Goal: Task Accomplishment & Management: Manage account settings

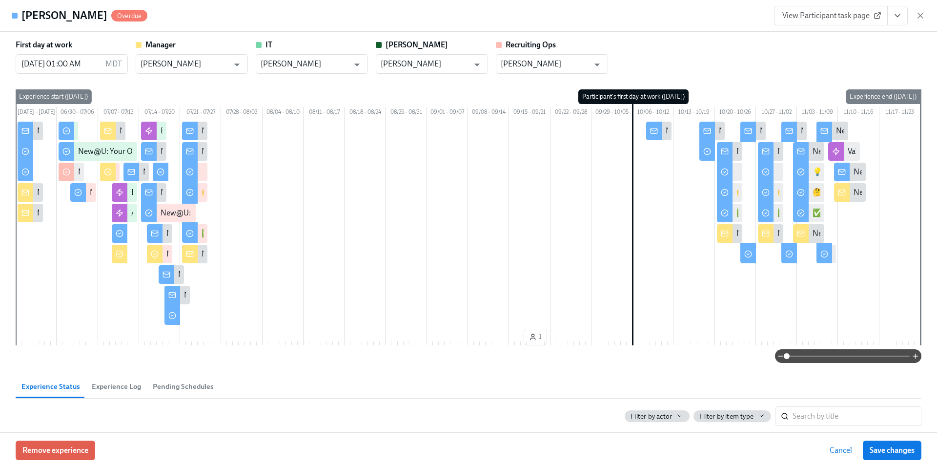
scroll to position [935, 0]
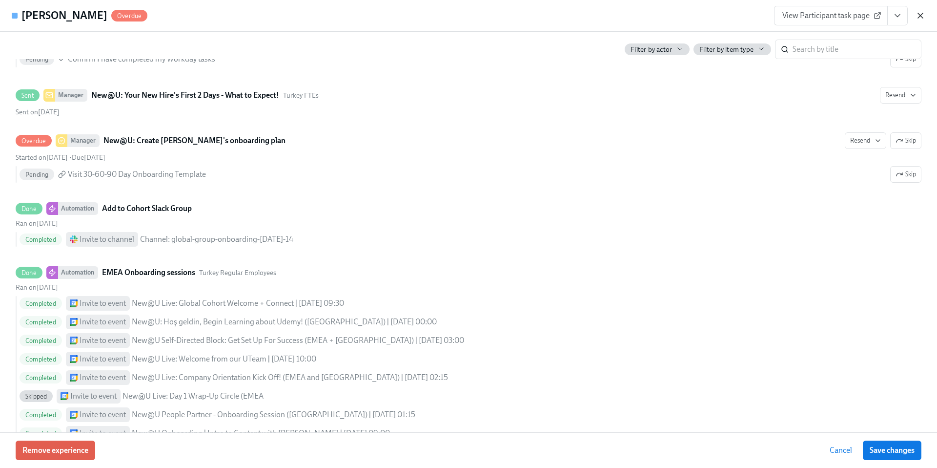
click at [918, 15] on icon "button" at bounding box center [921, 16] width 10 height 10
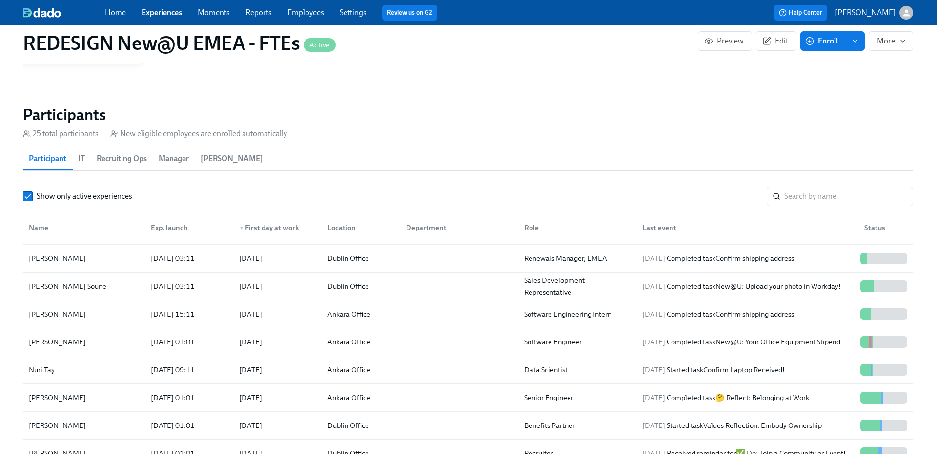
scroll to position [100, 0]
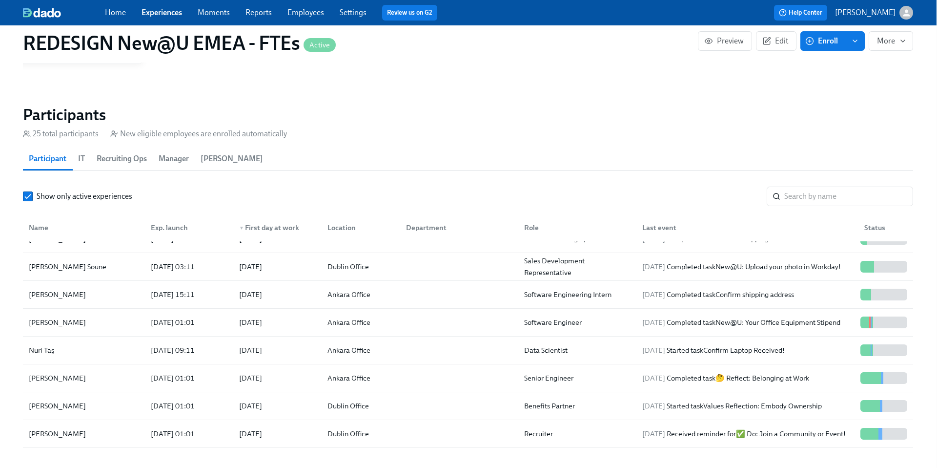
click at [111, 8] on link "Home" at bounding box center [115, 12] width 21 height 9
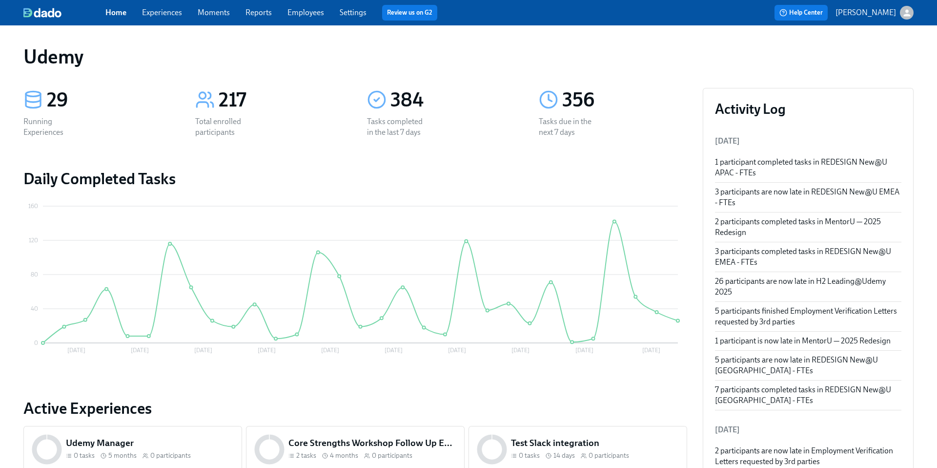
click at [163, 14] on link "Experiences" at bounding box center [162, 12] width 40 height 9
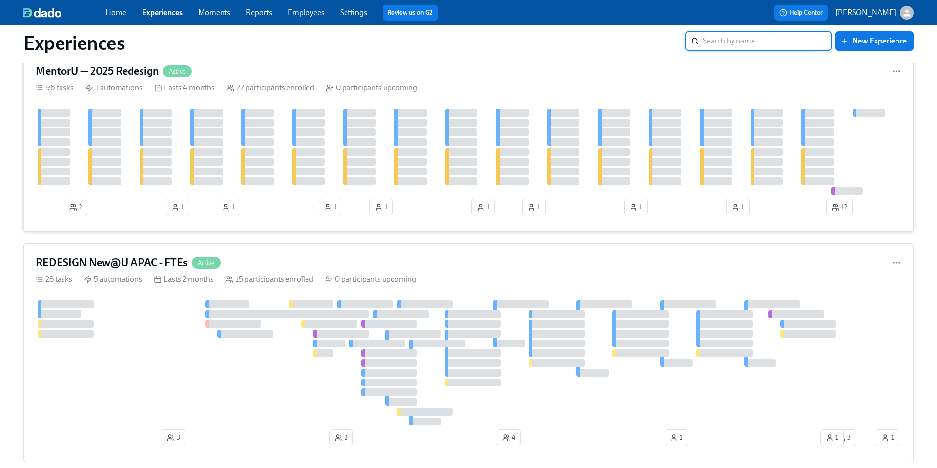
scroll to position [204, 0]
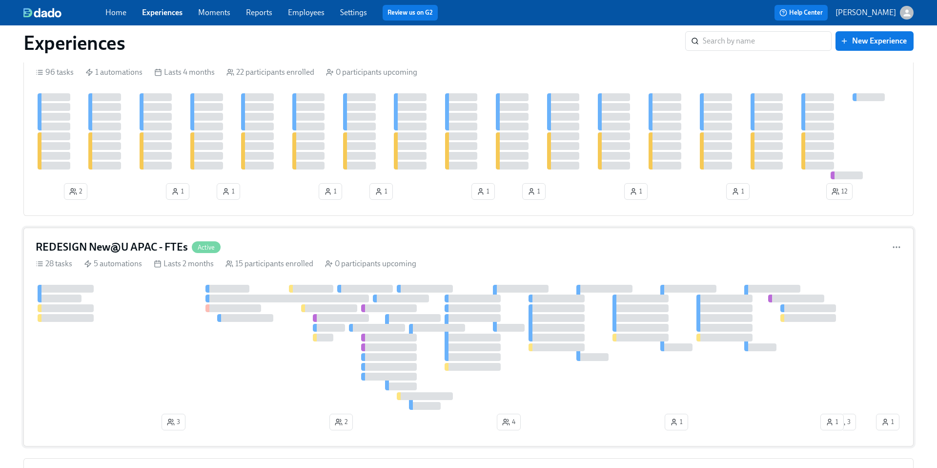
click at [143, 245] on h4 "REDESIGN New@U APAC - FTEs" at bounding box center [112, 247] width 152 height 15
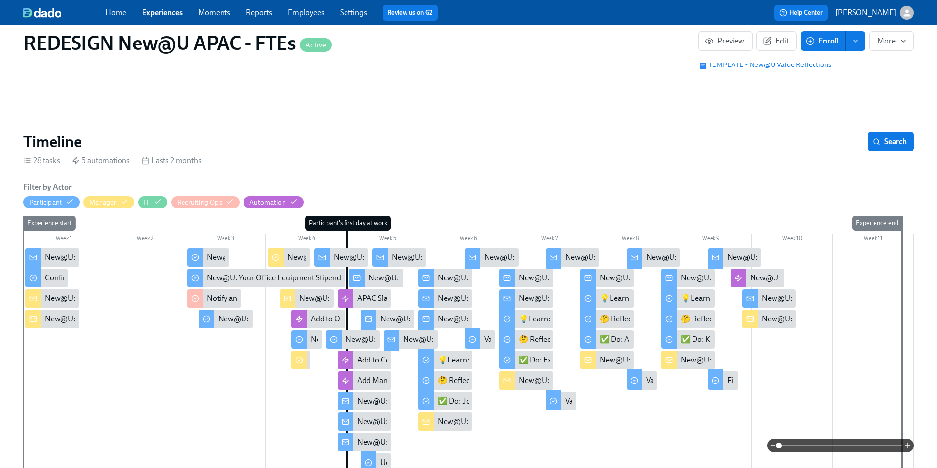
scroll to position [0, 7553]
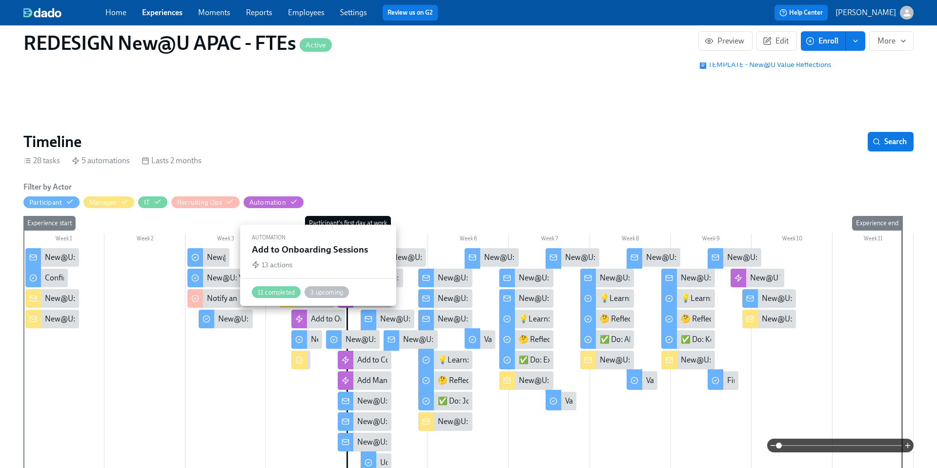
click at [326, 317] on div "Add to Onboarding Sessions" at bounding box center [358, 318] width 95 height 11
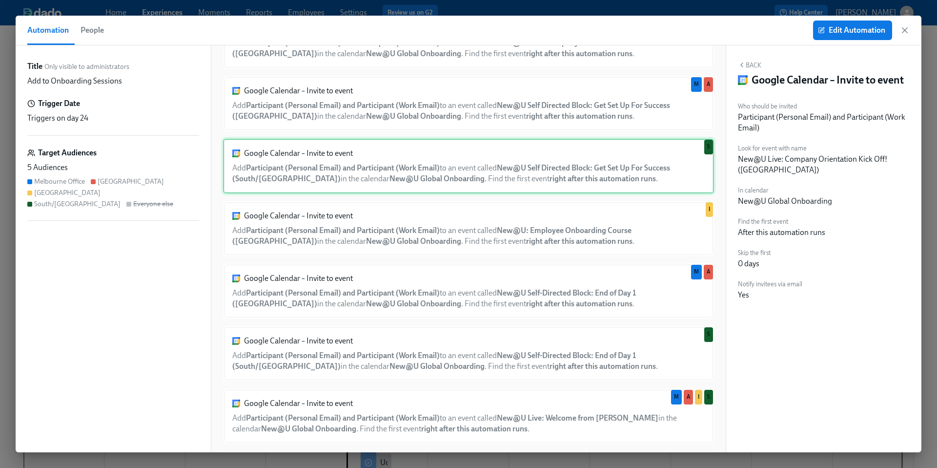
scroll to position [180, 0]
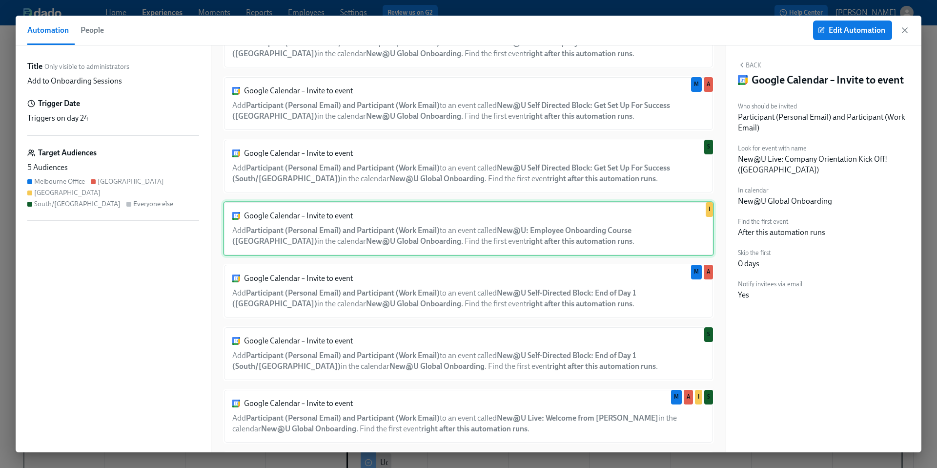
click at [439, 237] on div "Google Calendar – Invite to event Add Participant (Personal Email) and Particip…" at bounding box center [468, 228] width 491 height 55
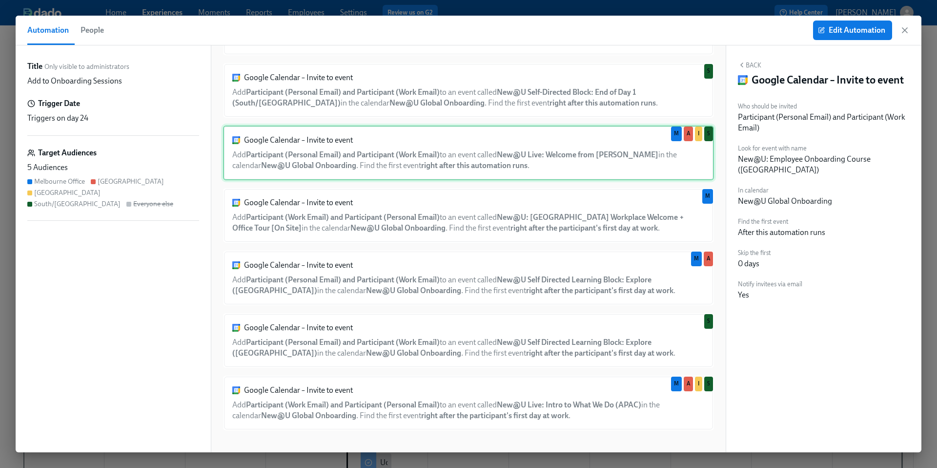
scroll to position [444, 0]
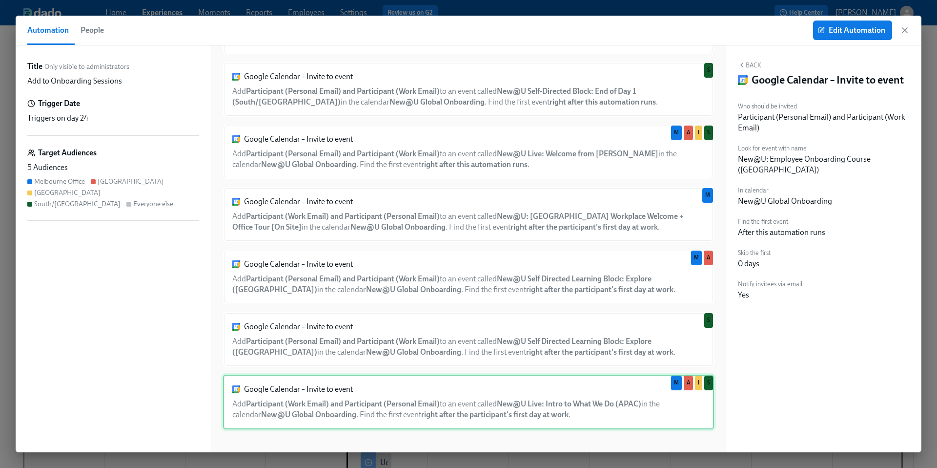
click at [484, 399] on div "Google Calendar – Invite to event Add Participant (Work Email) and Participant …" at bounding box center [468, 401] width 491 height 55
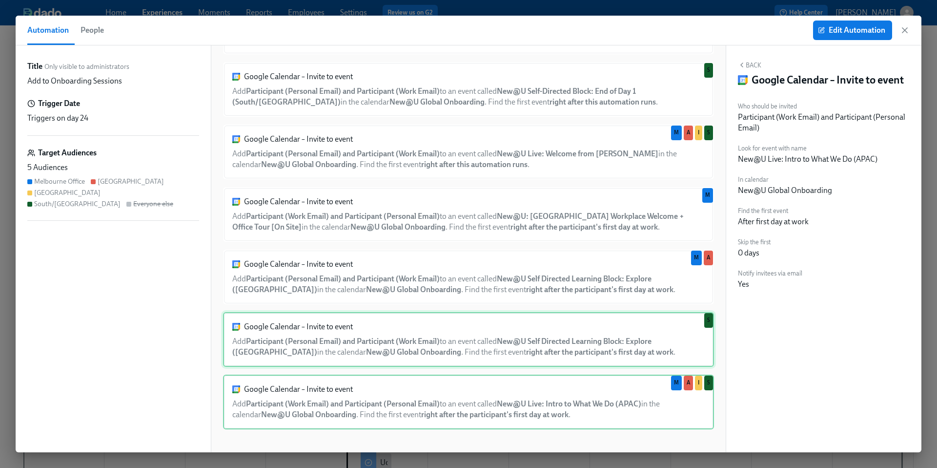
scroll to position [445, 0]
click at [482, 348] on div "Google Calendar – Invite to event Add Participant (Personal Email) and Particip…" at bounding box center [468, 338] width 491 height 55
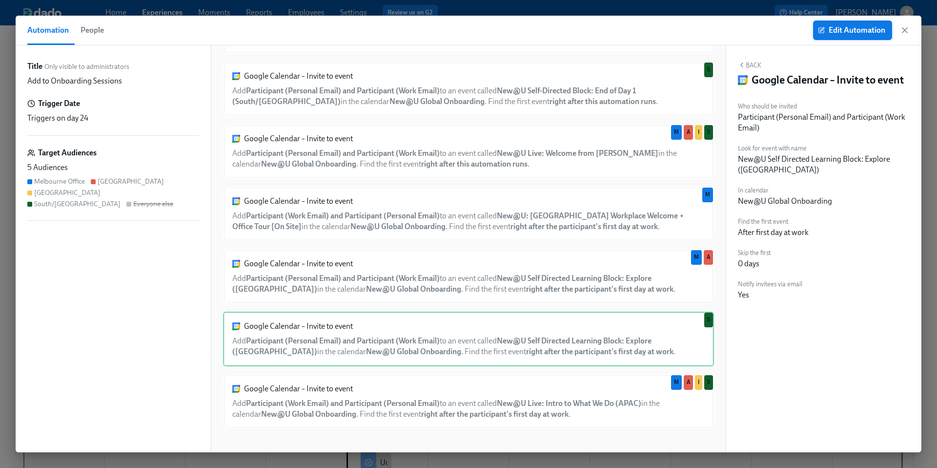
click at [857, 30] on span "Edit Automation" at bounding box center [852, 30] width 65 height 10
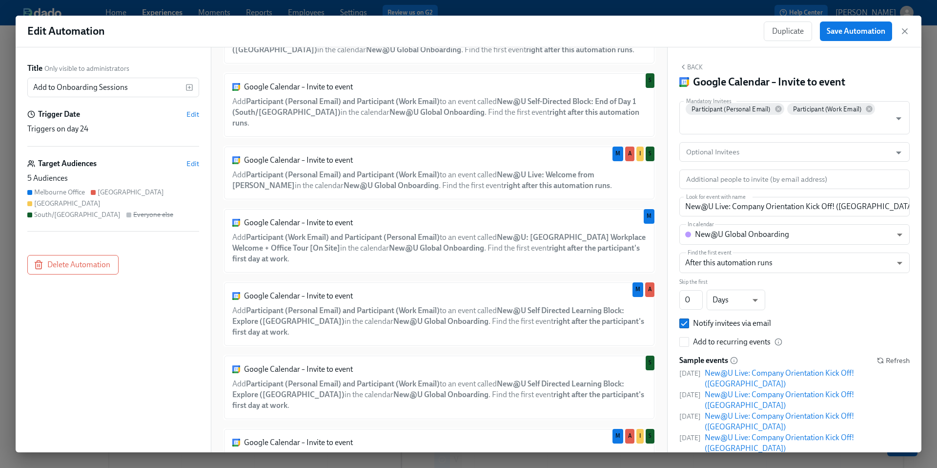
scroll to position [489, 0]
click at [469, 355] on div "Google Calendar – Invite to event Add Participant (Personal Email) and Particip…" at bounding box center [439, 387] width 432 height 65
type input "New@U Self Directed Learning Block: Explore ([GEOGRAPHIC_DATA])"
type input "AFTER_MILESTONE"
click at [904, 31] on icon "button" at bounding box center [904, 31] width 5 height 5
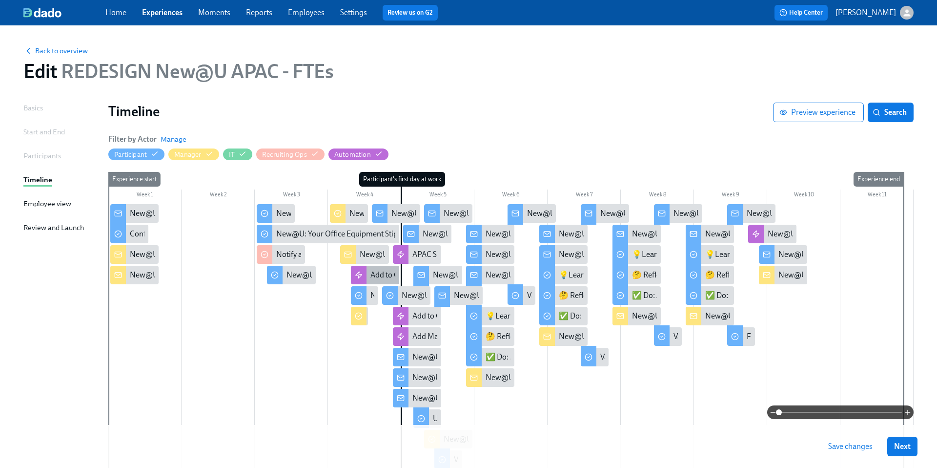
click at [378, 279] on div "Add to Onboarding Sessions" at bounding box center [417, 274] width 95 height 11
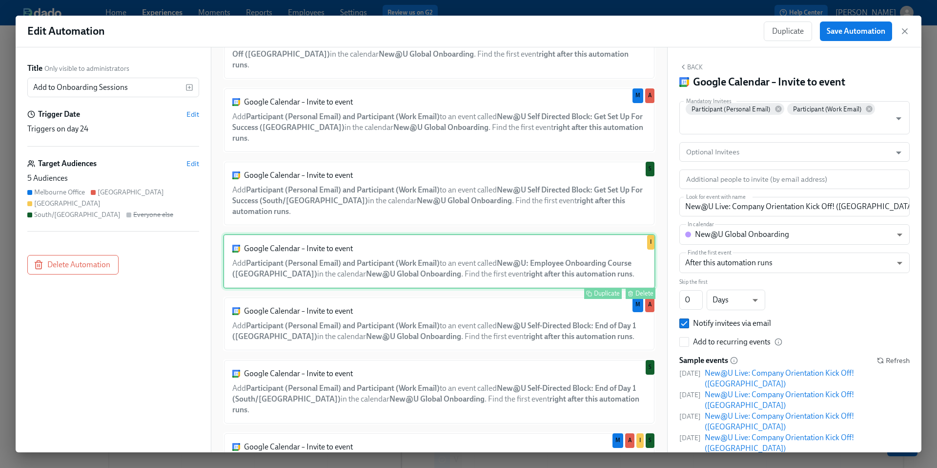
scroll to position [203, 0]
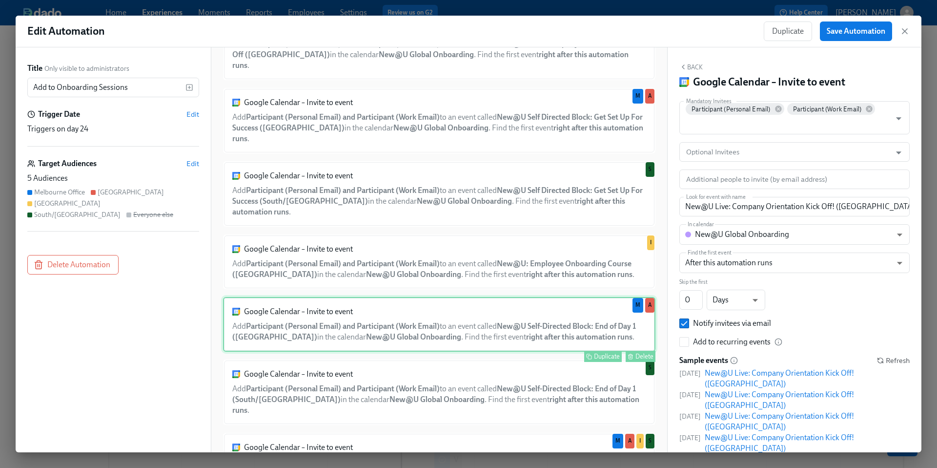
click at [433, 297] on div "Google Calendar – Invite to event Add Participant (Personal Email) and Particip…" at bounding box center [439, 324] width 432 height 55
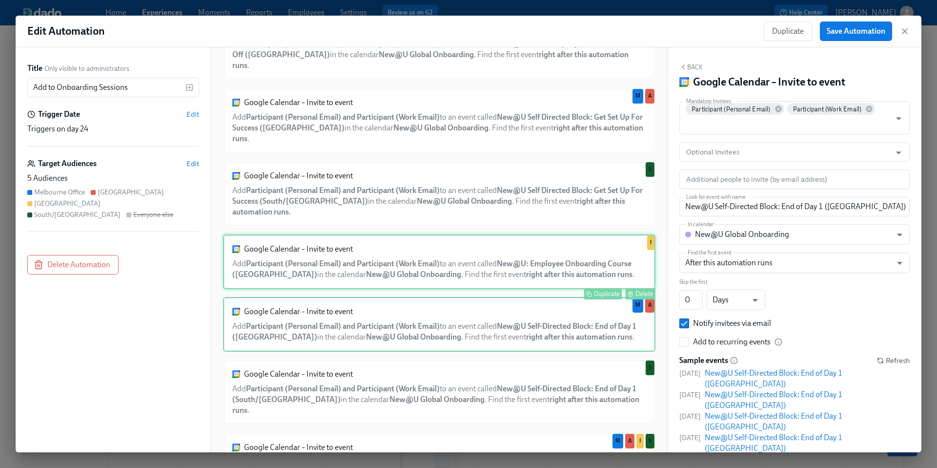
click at [435, 235] on div "Google Calendar – Invite to event Add Participant (Personal Email) and Particip…" at bounding box center [439, 261] width 432 height 55
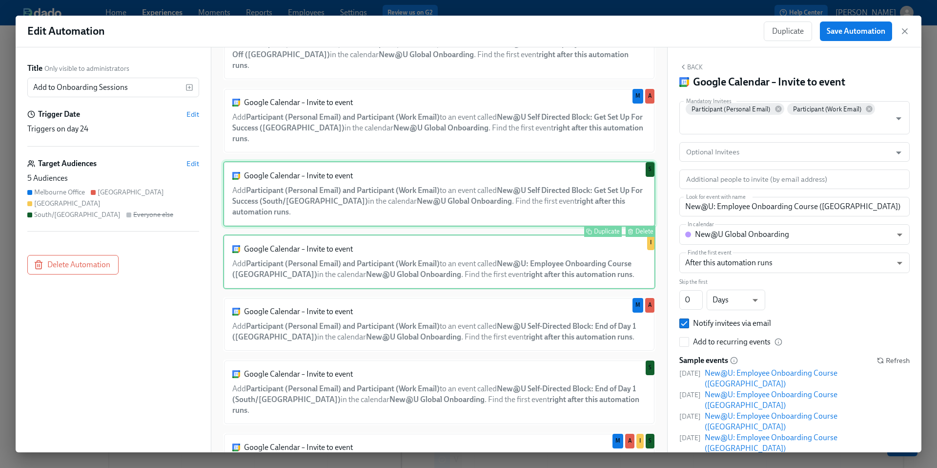
click at [430, 165] on div "Google Calendar – Invite to event Add Participant (Personal Email) and Particip…" at bounding box center [439, 193] width 432 height 65
type input "New@U Self Directed Block: Get Set Up For Success (South/[GEOGRAPHIC_DATA])"
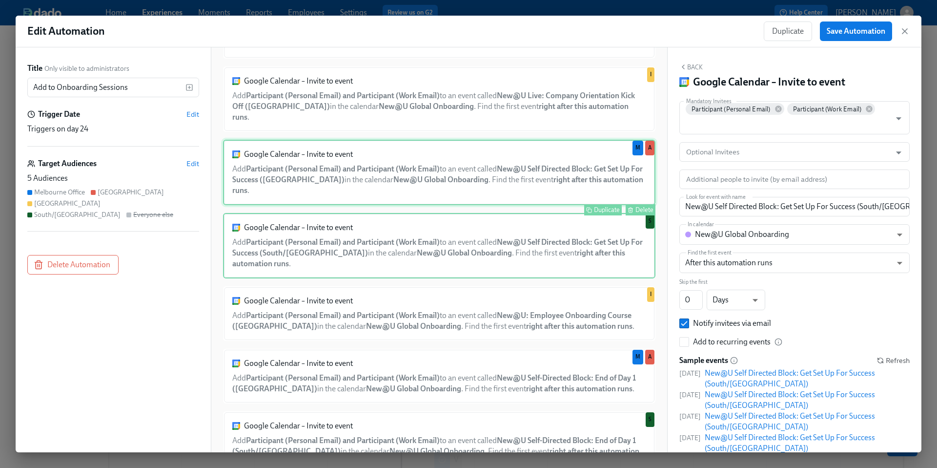
scroll to position [222, 0]
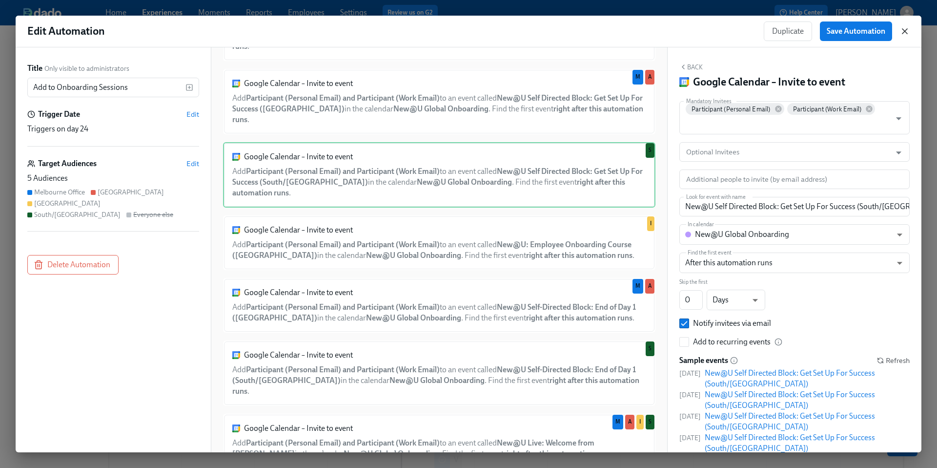
click at [906, 32] on icon "button" at bounding box center [904, 31] width 5 height 5
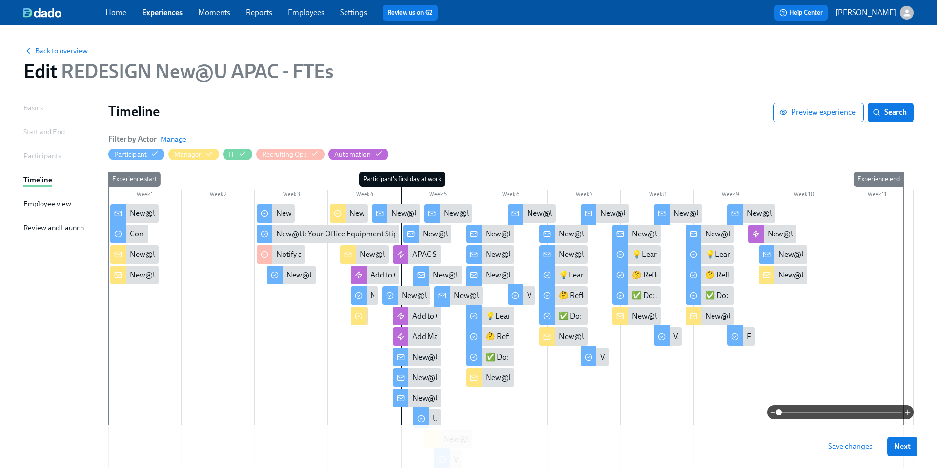
click at [155, 14] on link "Experiences" at bounding box center [162, 12] width 41 height 9
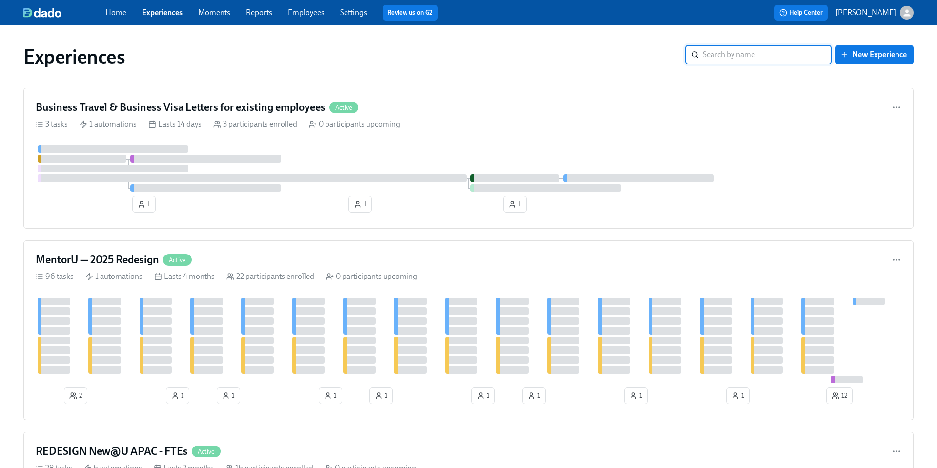
click at [723, 53] on input "search" at bounding box center [767, 55] width 129 height 20
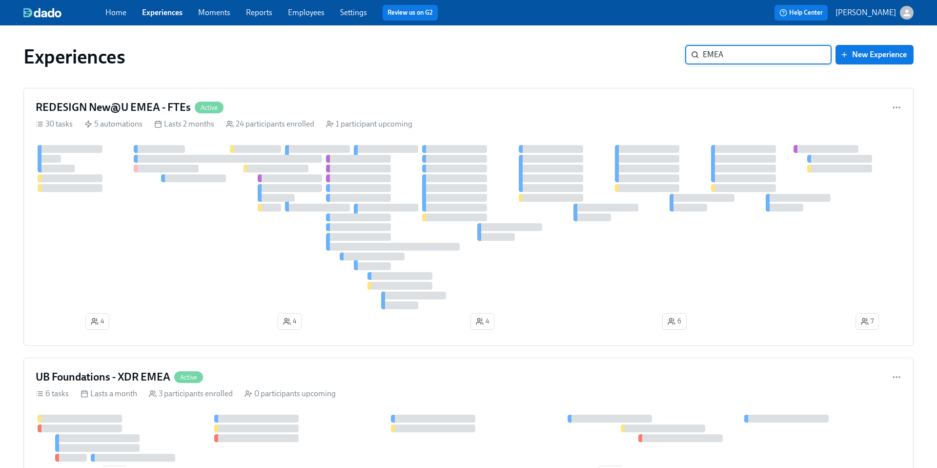
type input "EMEA"
click at [155, 106] on h4 "REDESIGN New@U EMEA - FTEs" at bounding box center [113, 107] width 155 height 15
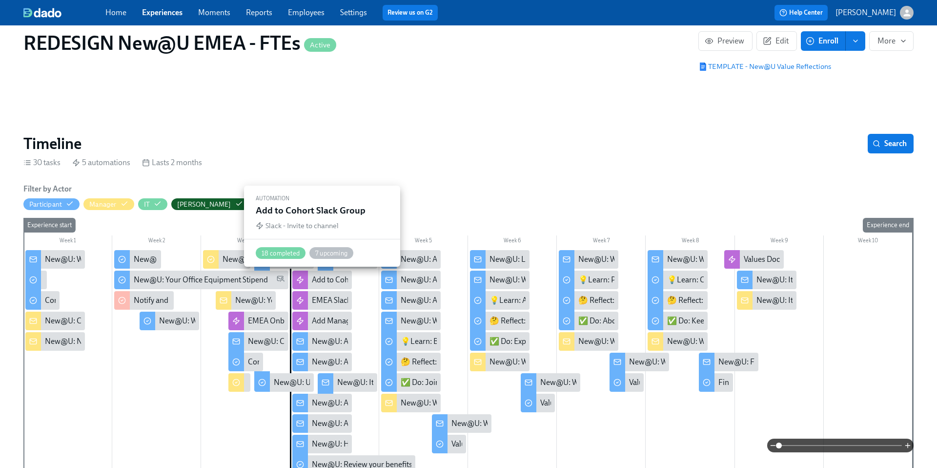
scroll to position [0, 6781]
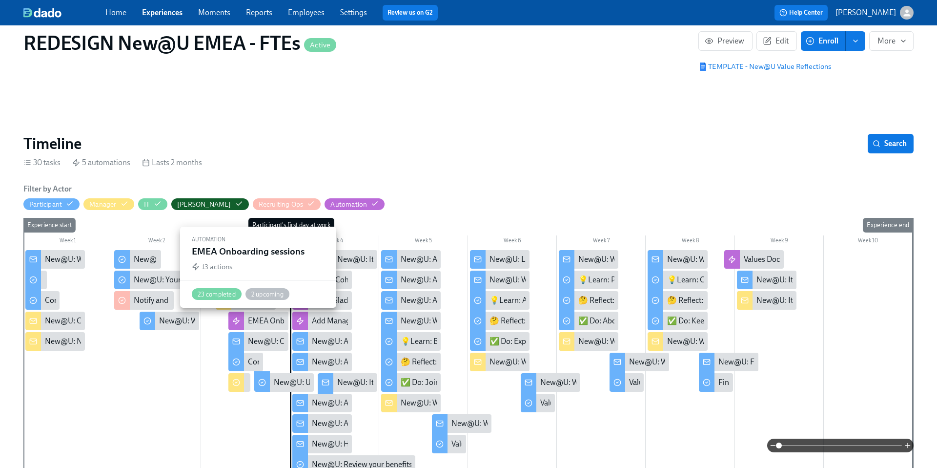
click at [278, 321] on div "EMEA Onboarding sessions" at bounding box center [294, 320] width 93 height 11
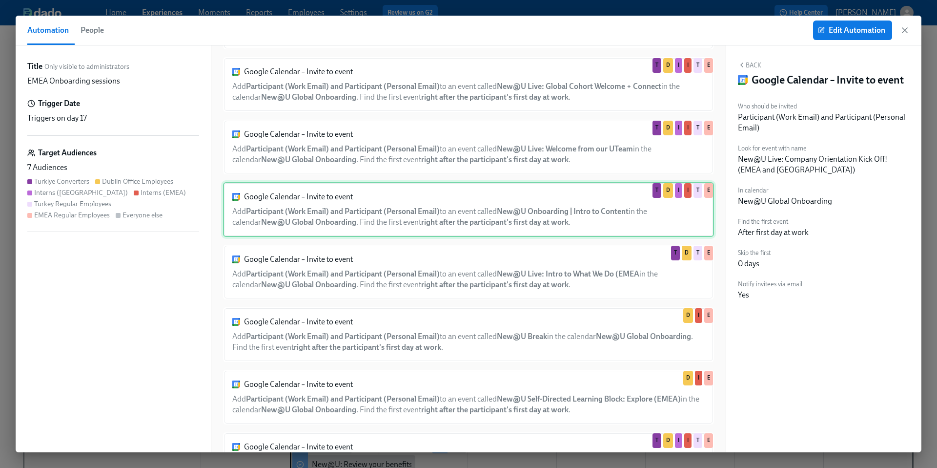
scroll to position [137, 0]
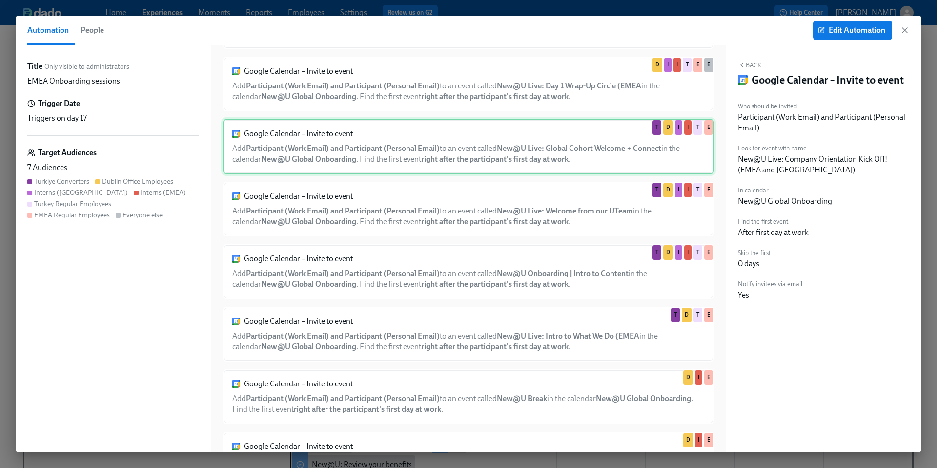
click at [468, 157] on div "Google Calendar – Invite to event Add Participant (Work Email) and Participant …" at bounding box center [468, 146] width 491 height 55
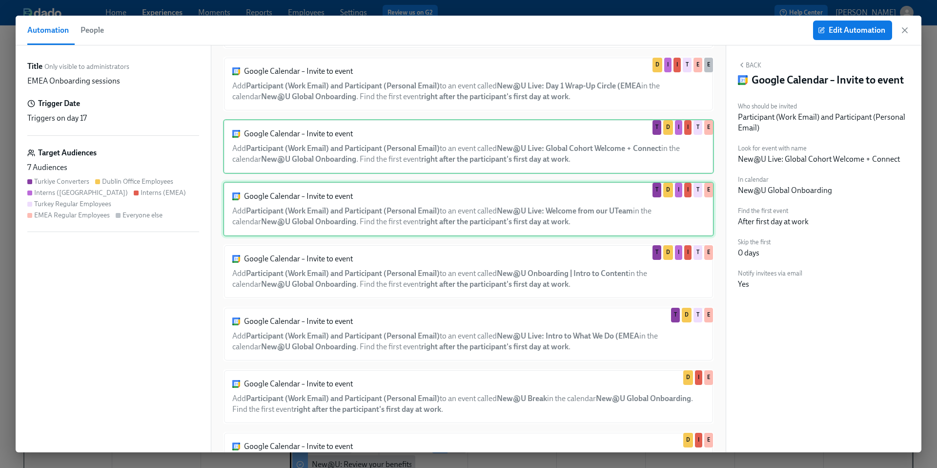
click at [470, 211] on div "Google Calendar – Invite to event Add Participant (Work Email) and Participant …" at bounding box center [468, 209] width 491 height 55
click at [469, 148] on div "Google Calendar – Invite to event Add Participant (Work Email) and Participant …" at bounding box center [468, 146] width 491 height 55
click at [458, 197] on div "Google Calendar – Invite to event Add Participant (Work Email) and Participant …" at bounding box center [468, 209] width 491 height 55
click at [458, 148] on div "Google Calendar – Invite to event Add Participant (Work Email) and Participant …" at bounding box center [468, 146] width 491 height 55
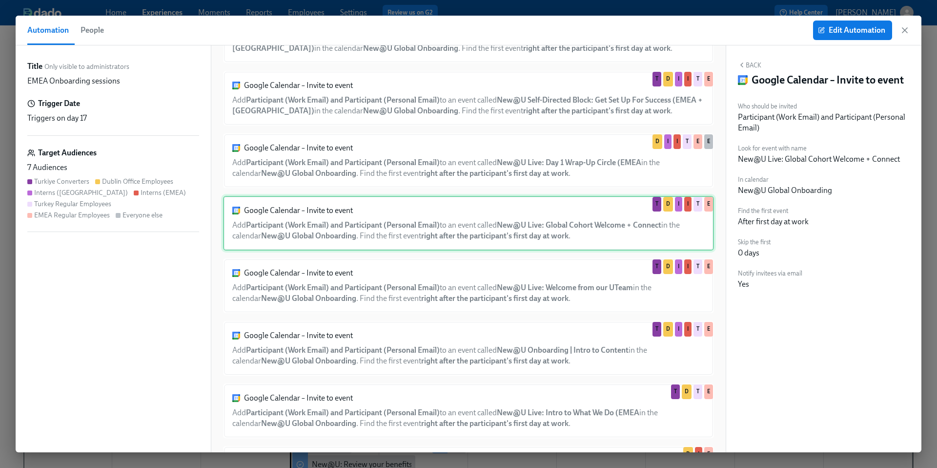
scroll to position [60, 0]
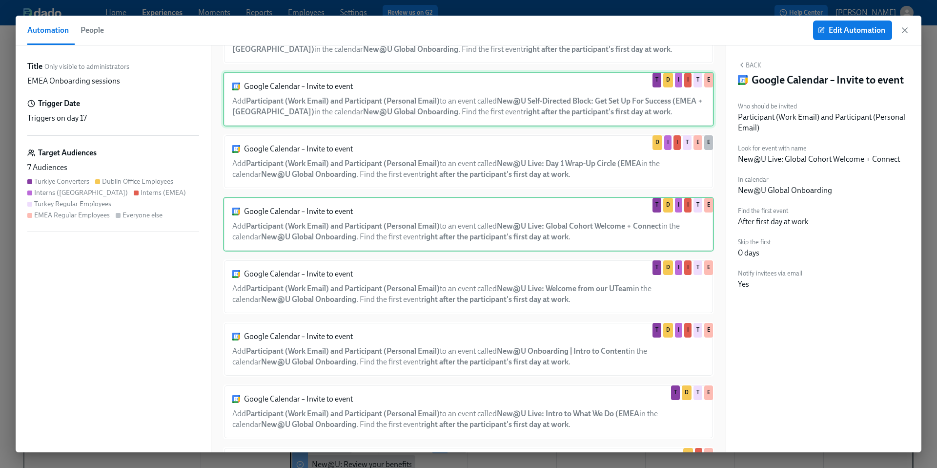
click at [456, 123] on div "Google Calendar – Invite to event Add Participant (Work Email) and Participant …" at bounding box center [468, 99] width 491 height 55
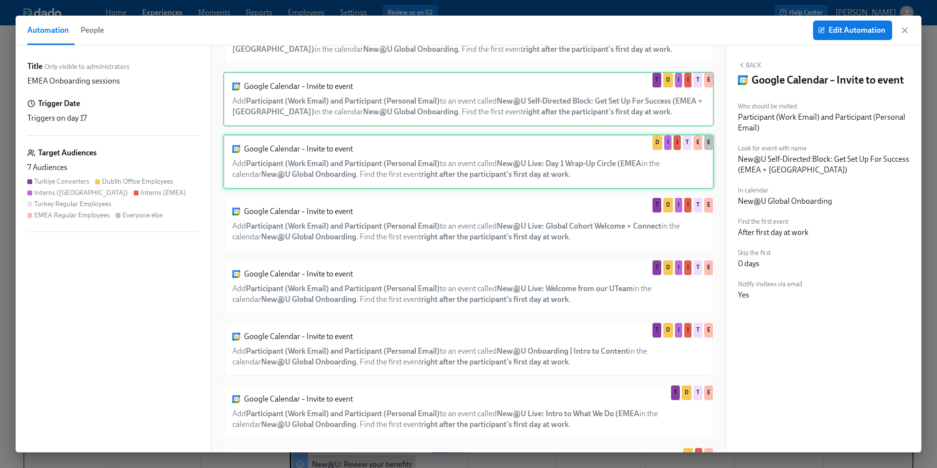
click at [456, 178] on div "Google Calendar – Invite to event Add Participant (Work Email) and Participant …" at bounding box center [468, 161] width 491 height 55
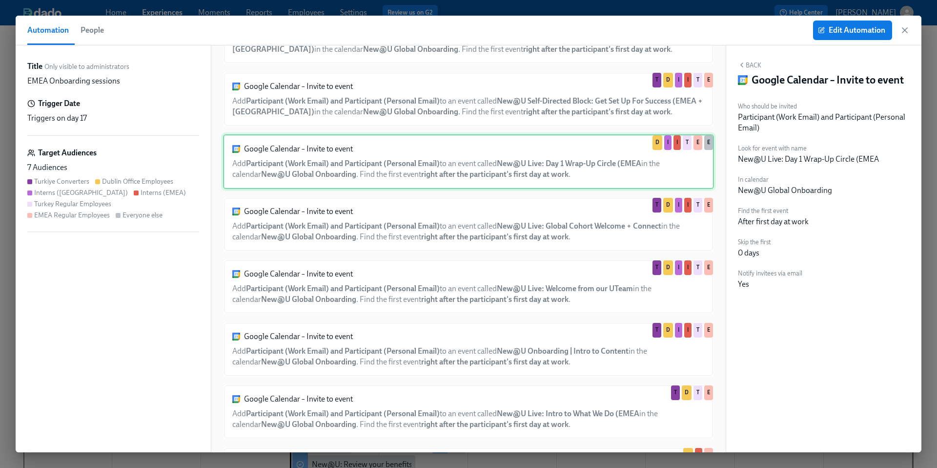
click at [456, 178] on div "Google Calendar – Invite to event Add Participant (Work Email) and Participant …" at bounding box center [468, 161] width 491 height 55
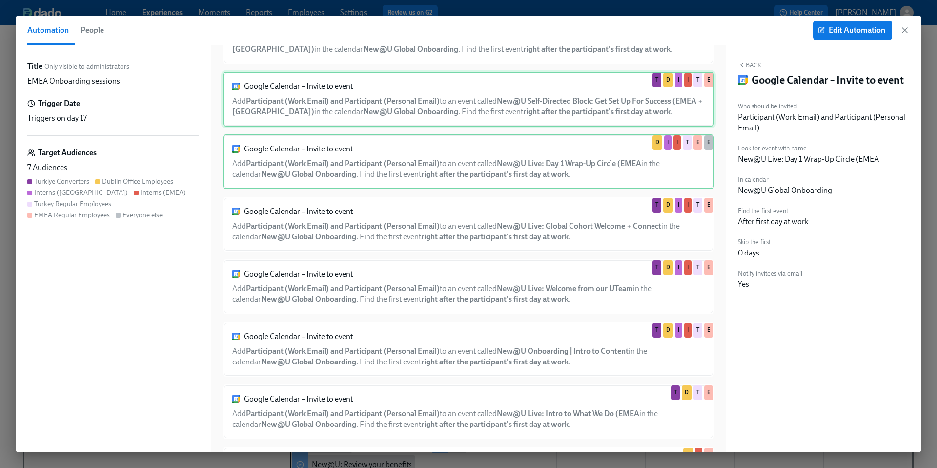
click at [458, 125] on div "Google Calendar – Invite to event Add Participant (Work Email) and Participant …" at bounding box center [468, 99] width 491 height 55
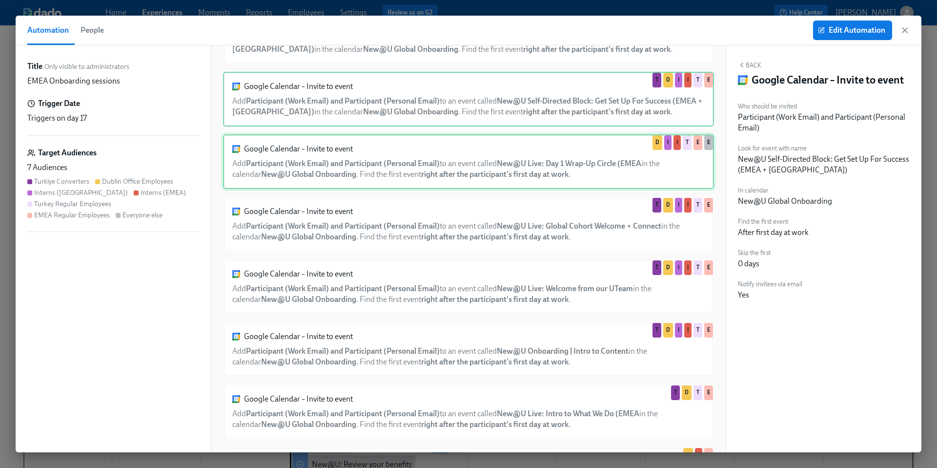
click at [459, 174] on div "Google Calendar – Invite to event Add Participant (Work Email) and Participant …" at bounding box center [468, 161] width 491 height 55
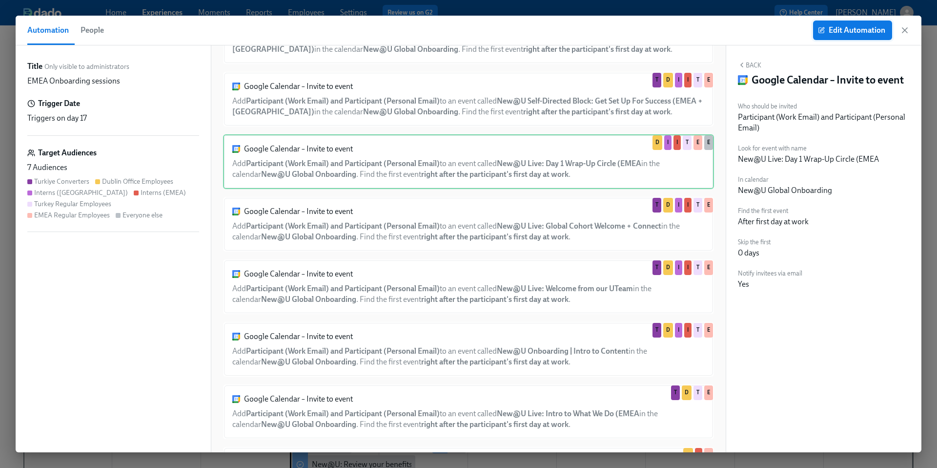
click at [846, 35] on button "Edit Automation" at bounding box center [852, 30] width 79 height 20
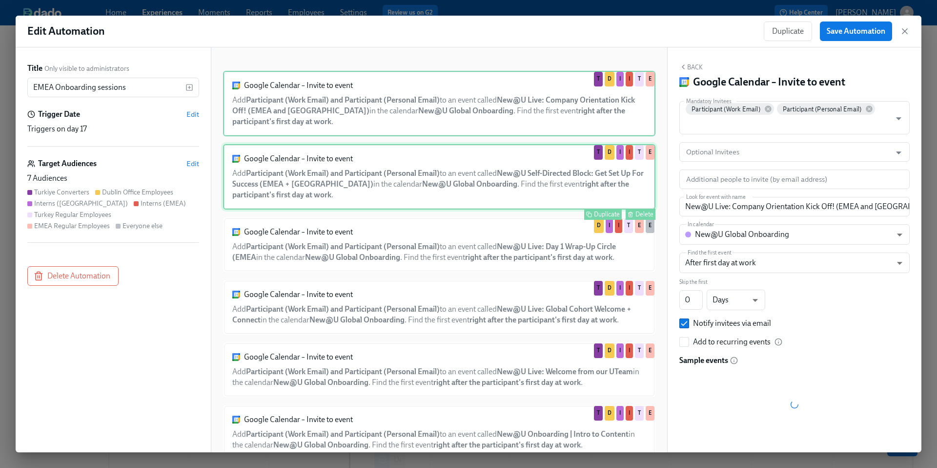
click at [449, 194] on div "Google Calendar – Invite to event Add Participant (Work Email) and Participant …" at bounding box center [439, 176] width 432 height 65
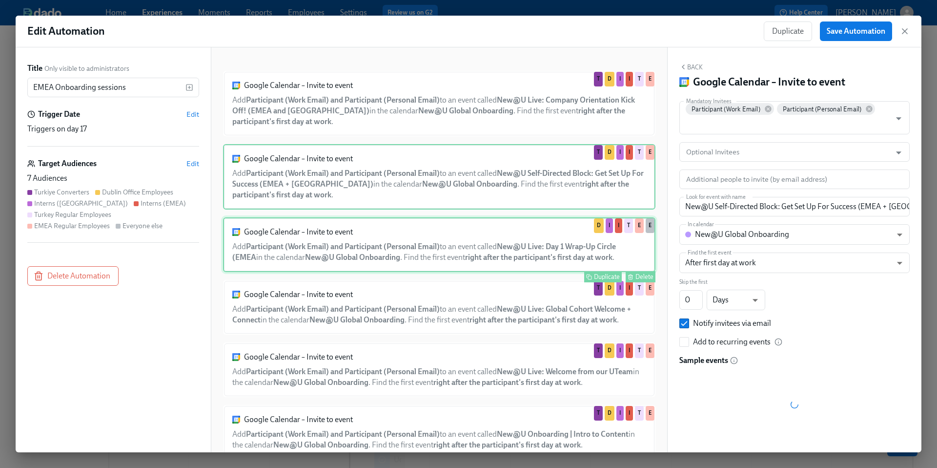
click at [448, 244] on div "Google Calendar – Invite to event Add Participant (Work Email) and Participant …" at bounding box center [439, 244] width 432 height 55
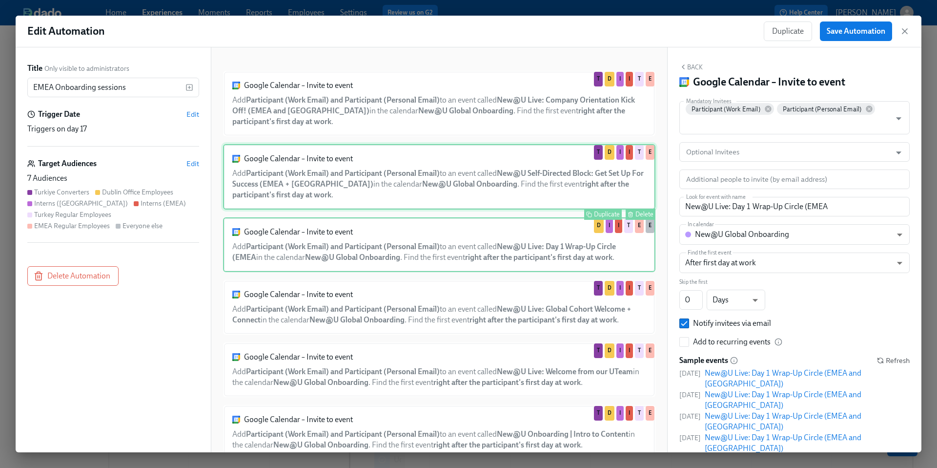
click at [524, 199] on div "Google Calendar – Invite to event Add Participant (Work Email) and Participant …" at bounding box center [439, 176] width 432 height 65
type input "New@U Self-Directed Block: Get Set Up For Success (EMEA + [GEOGRAPHIC_DATA])"
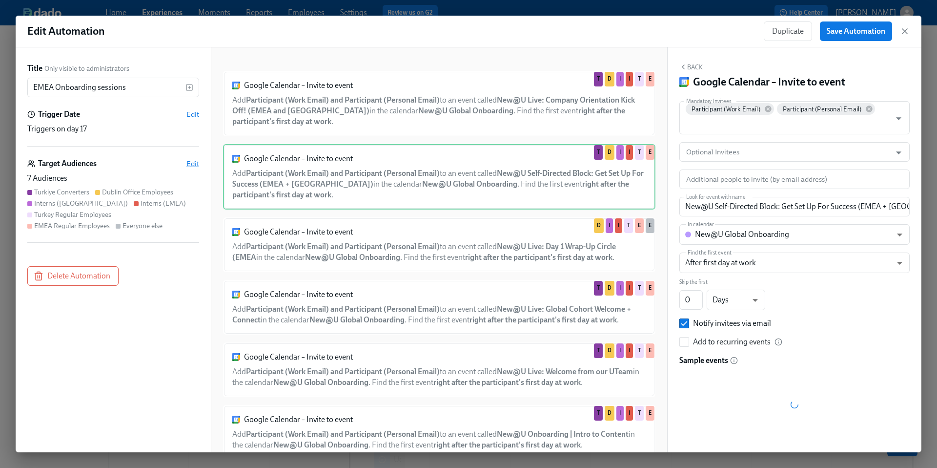
click at [190, 159] on span "Edit" at bounding box center [192, 164] width 13 height 10
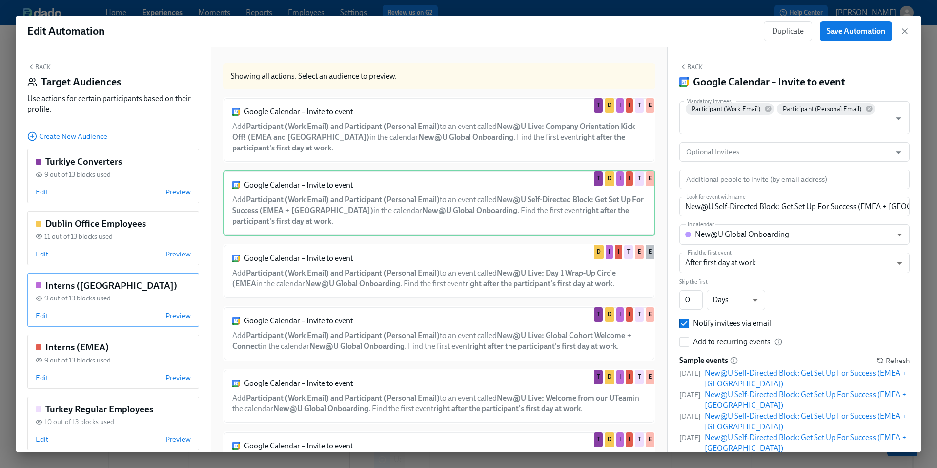
click at [170, 314] on span "Preview" at bounding box center [177, 315] width 25 height 10
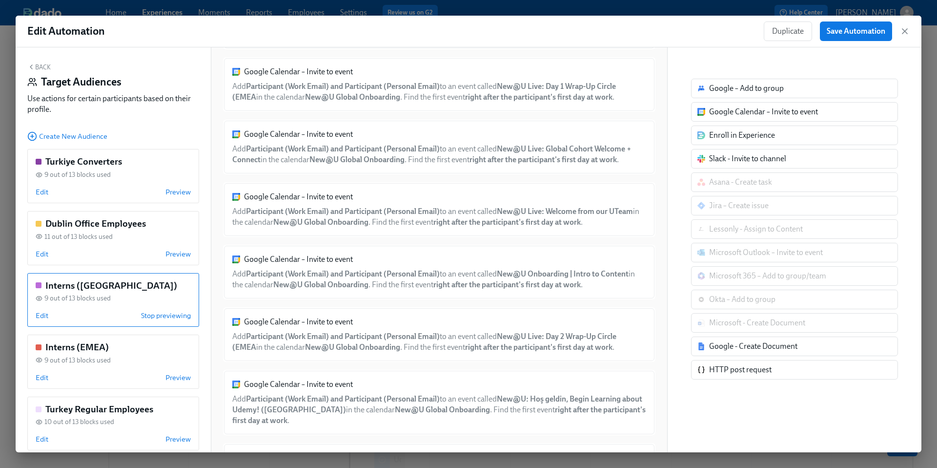
scroll to position [60, 0]
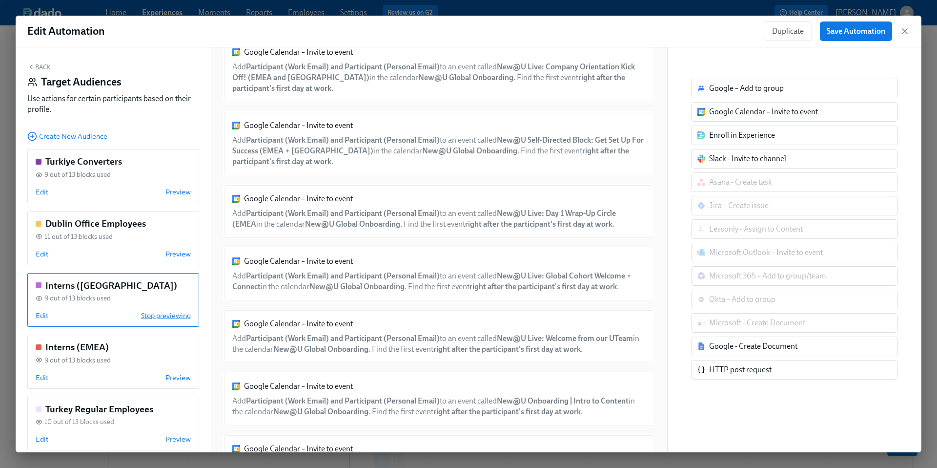
click at [174, 316] on span "Stop previewing" at bounding box center [166, 315] width 50 height 10
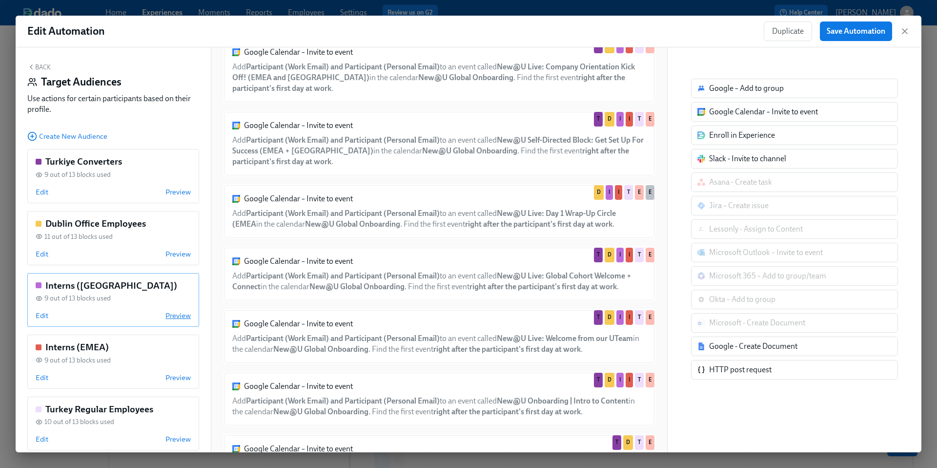
click at [174, 316] on span "Preview" at bounding box center [177, 315] width 25 height 10
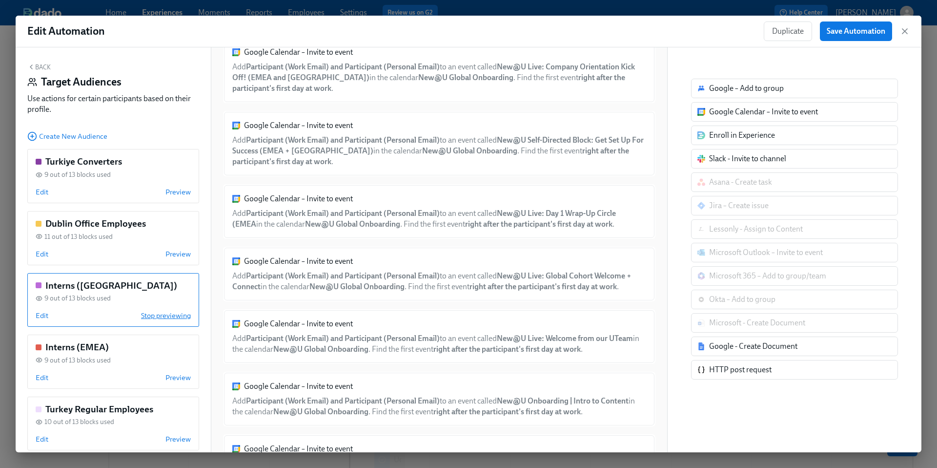
click at [174, 316] on span "Stop previewing" at bounding box center [166, 315] width 50 height 10
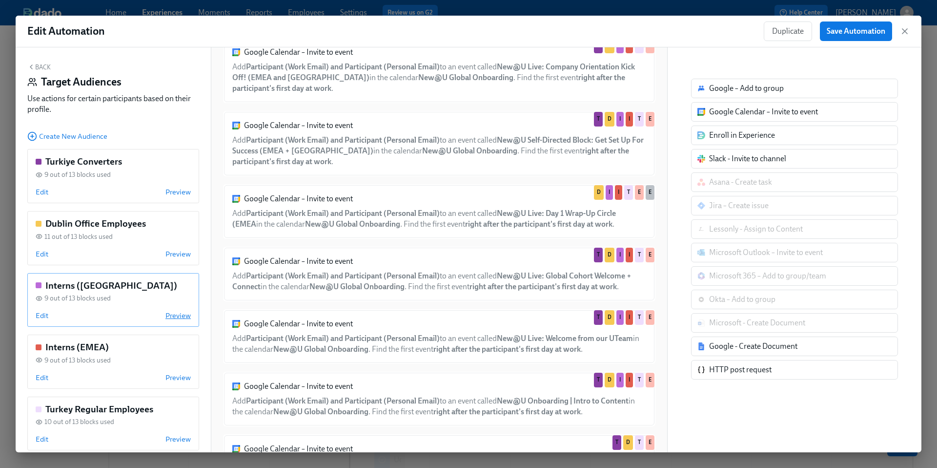
click at [174, 316] on span "Preview" at bounding box center [177, 315] width 25 height 10
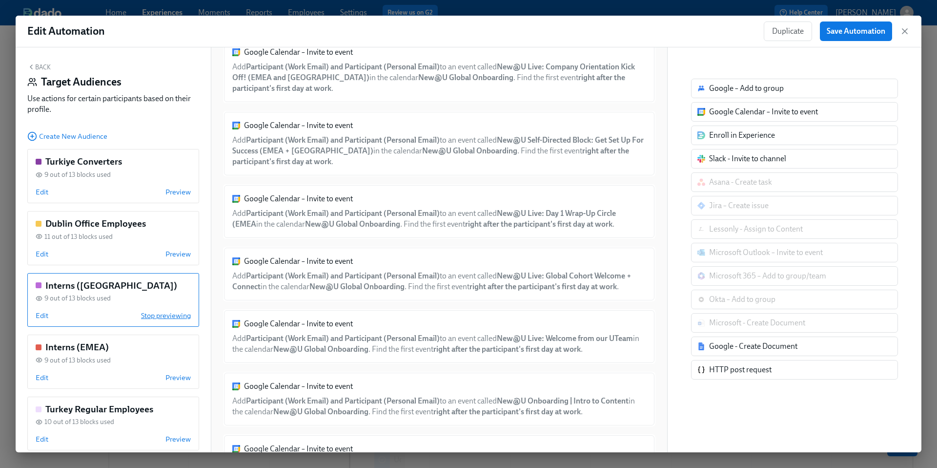
click at [174, 316] on span "Stop previewing" at bounding box center [166, 315] width 50 height 10
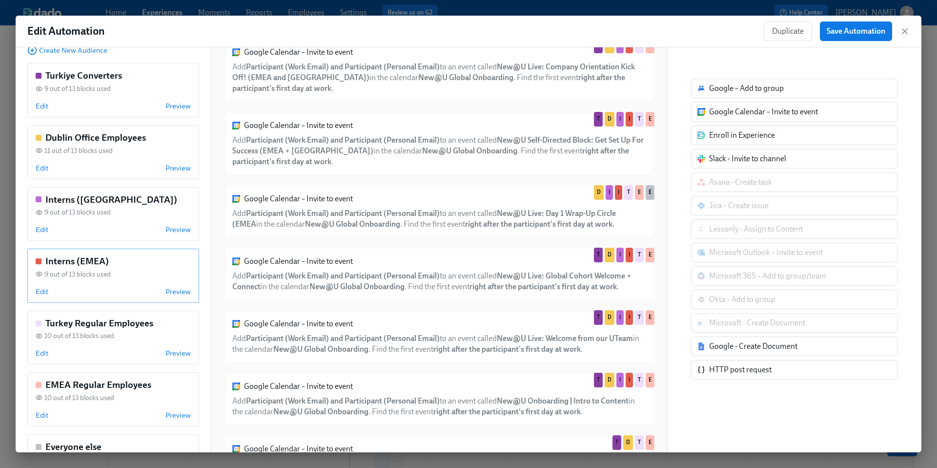
scroll to position [138, 0]
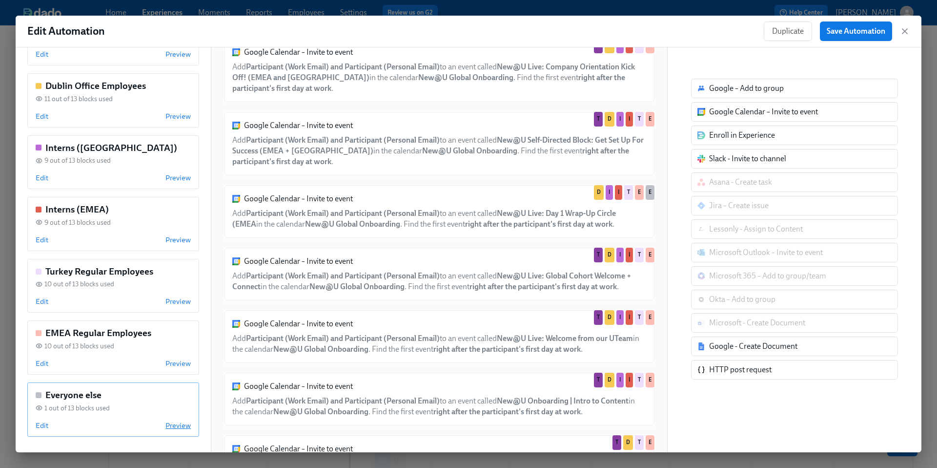
click at [180, 425] on span "Preview" at bounding box center [177, 425] width 25 height 10
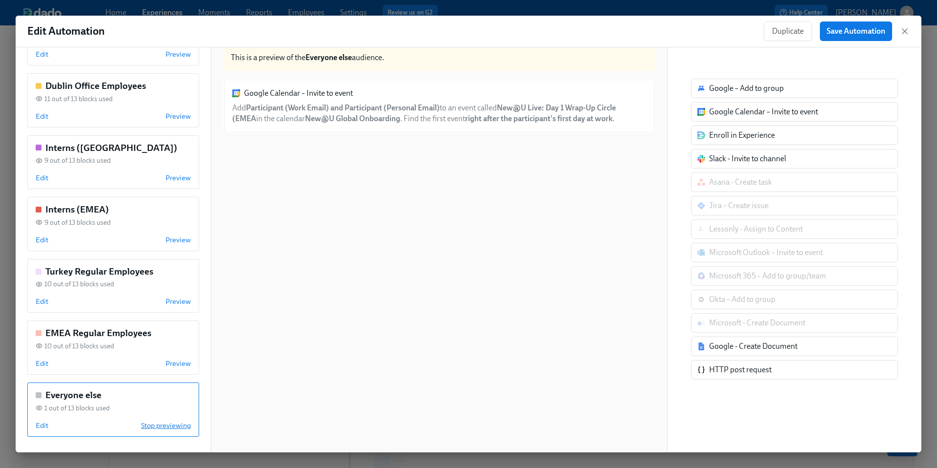
scroll to position [19, 0]
click at [419, 110] on div "Google Calendar – Invite to event Add Participant (Work Email) and Participant …" at bounding box center [439, 106] width 432 height 55
click at [414, 118] on div "Google Calendar – Invite to event Add Participant (Work Email) and Participant …" at bounding box center [439, 106] width 432 height 55
click at [42, 425] on span "Edit" at bounding box center [42, 425] width 13 height 10
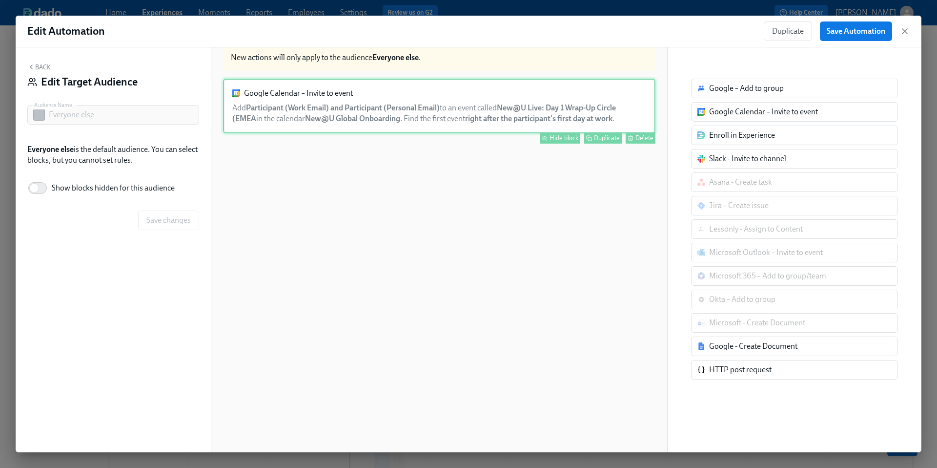
click at [427, 114] on div "Google Calendar – Invite to event Add Participant (Work Email) and Participant …" at bounding box center [439, 106] width 432 height 55
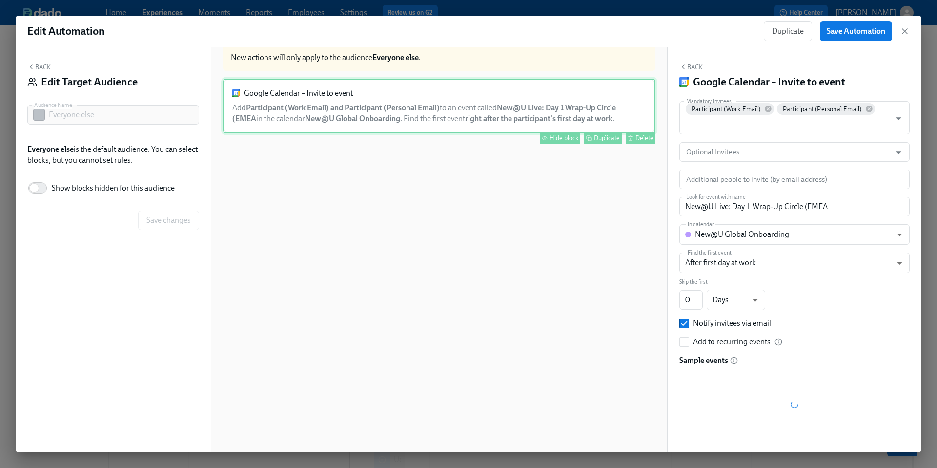
click at [568, 138] on div "Hide block" at bounding box center [564, 137] width 29 height 7
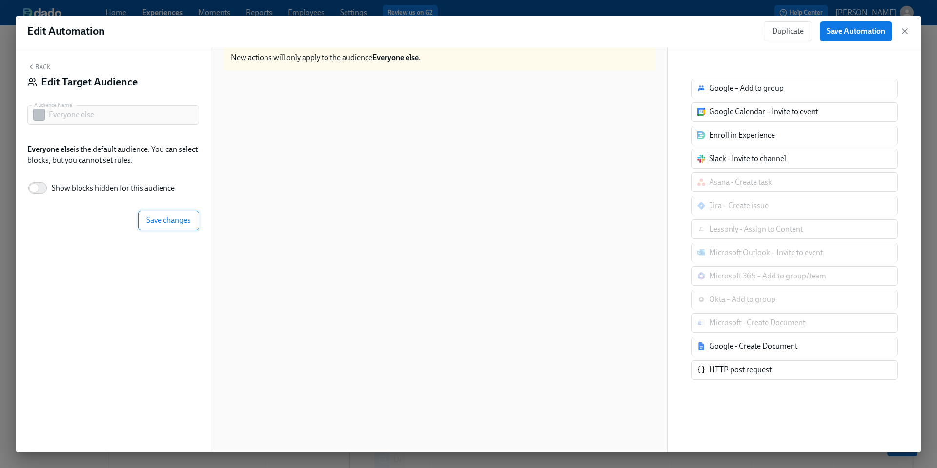
click at [167, 221] on span "Save changes" at bounding box center [168, 220] width 44 height 10
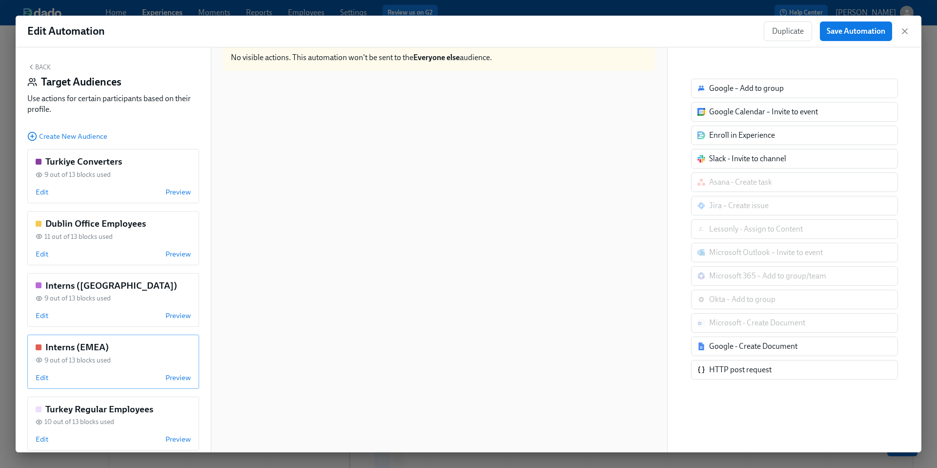
scroll to position [138, 0]
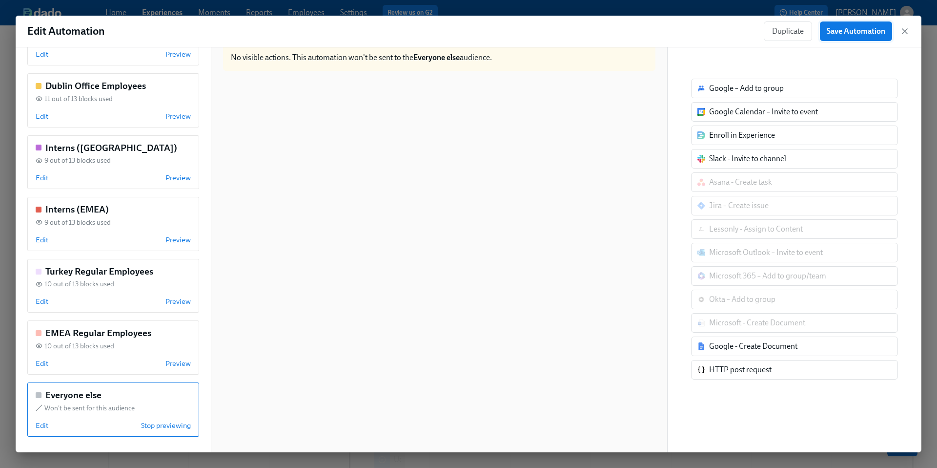
click at [830, 36] on span "Save Automation" at bounding box center [856, 31] width 59 height 10
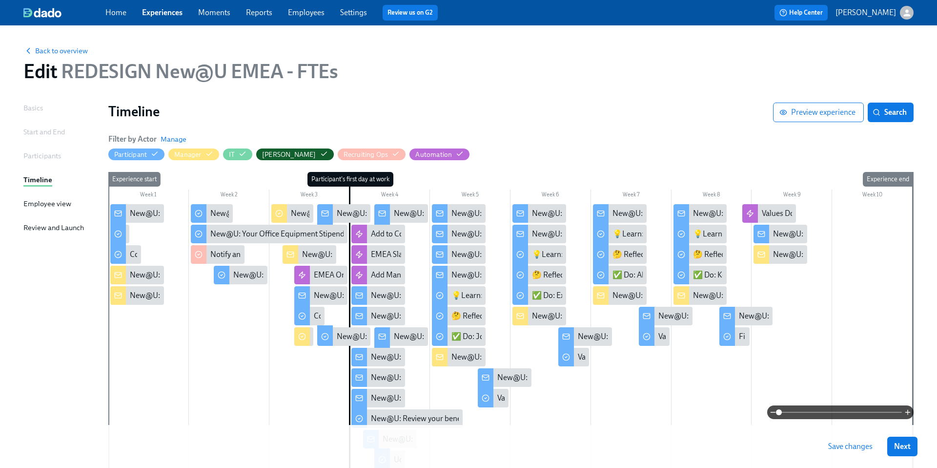
click at [836, 447] on span "Save changes" at bounding box center [850, 446] width 44 height 10
click at [331, 275] on div "EMEA Onboarding sessions" at bounding box center [360, 274] width 93 height 11
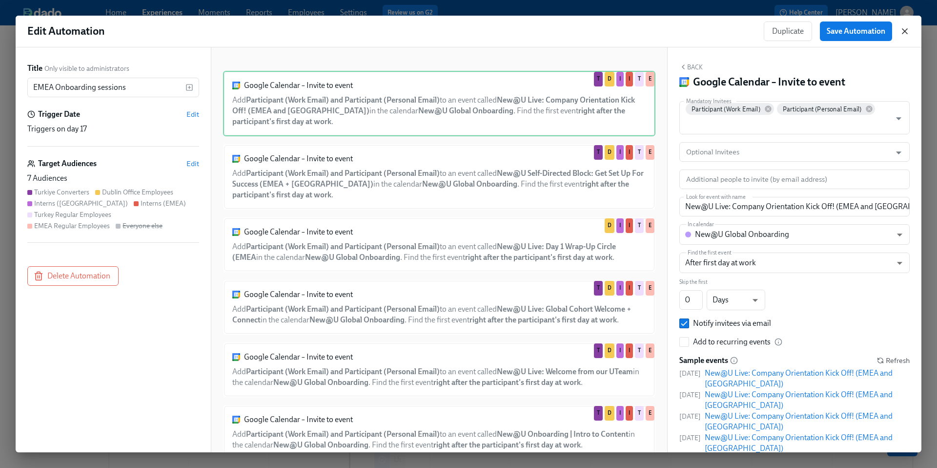
click at [906, 32] on icon "button" at bounding box center [904, 31] width 5 height 5
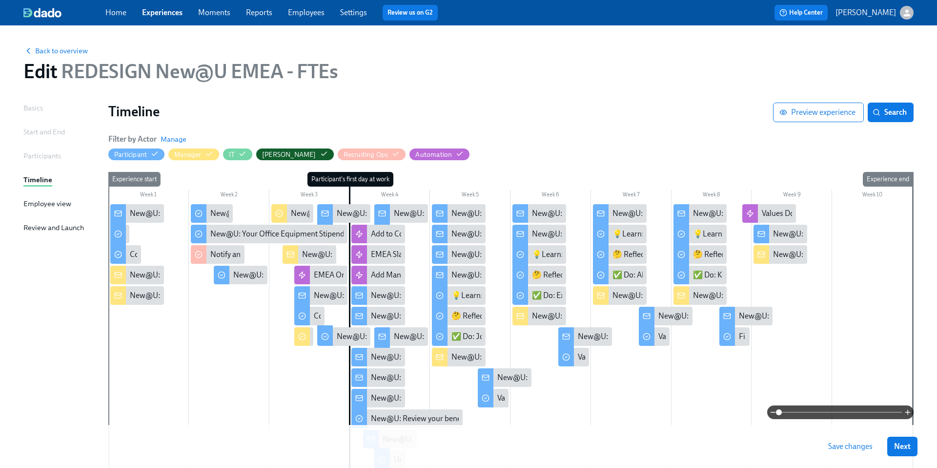
click at [841, 452] on button "Save changes" at bounding box center [850, 446] width 58 height 20
